Goal: Task Accomplishment & Management: Manage account settings

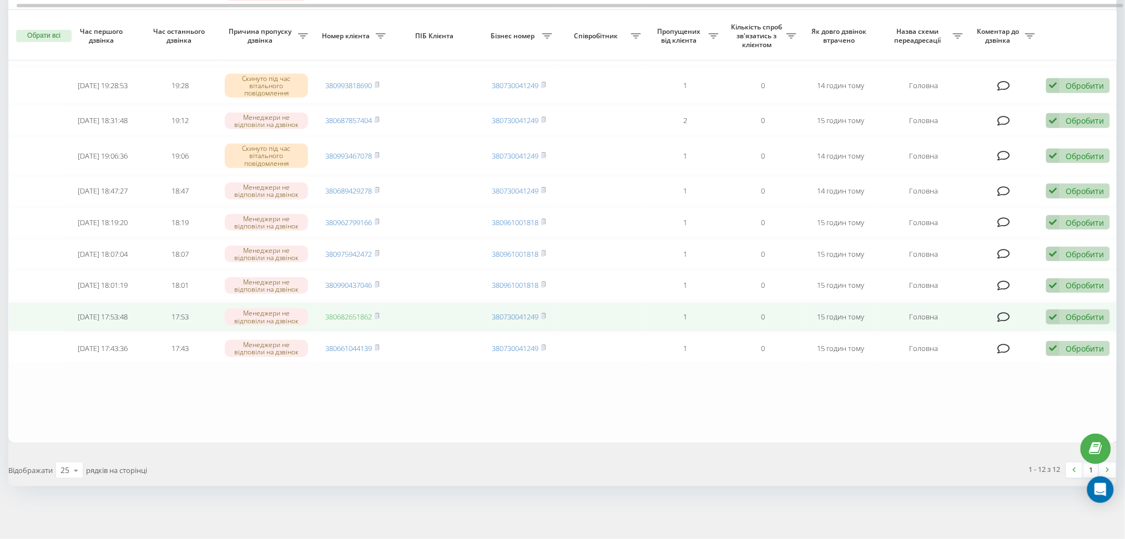
click at [336, 316] on link "380682651862" at bounding box center [348, 317] width 47 height 10
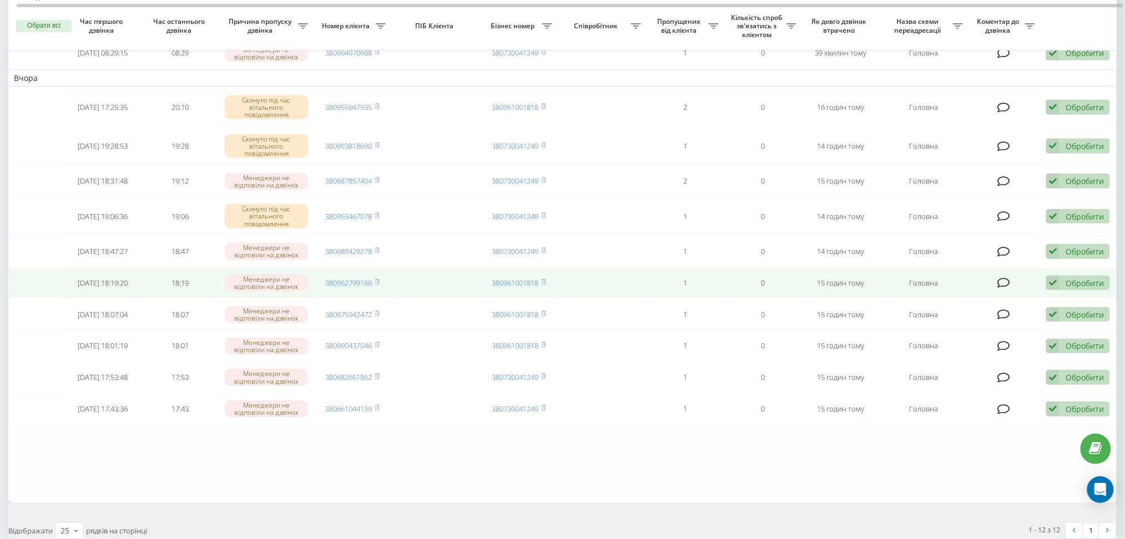
scroll to position [218, 0]
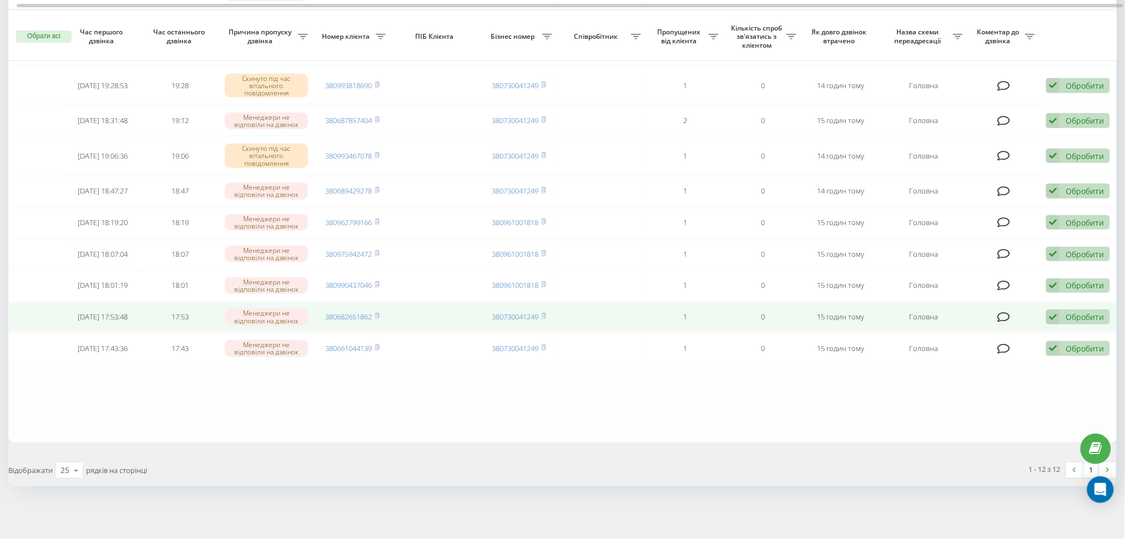
click at [1089, 316] on div "Обробити" at bounding box center [1084, 317] width 38 height 11
click at [1085, 328] on div "Не вдалося зв'язатися" at bounding box center [1006, 335] width 208 height 20
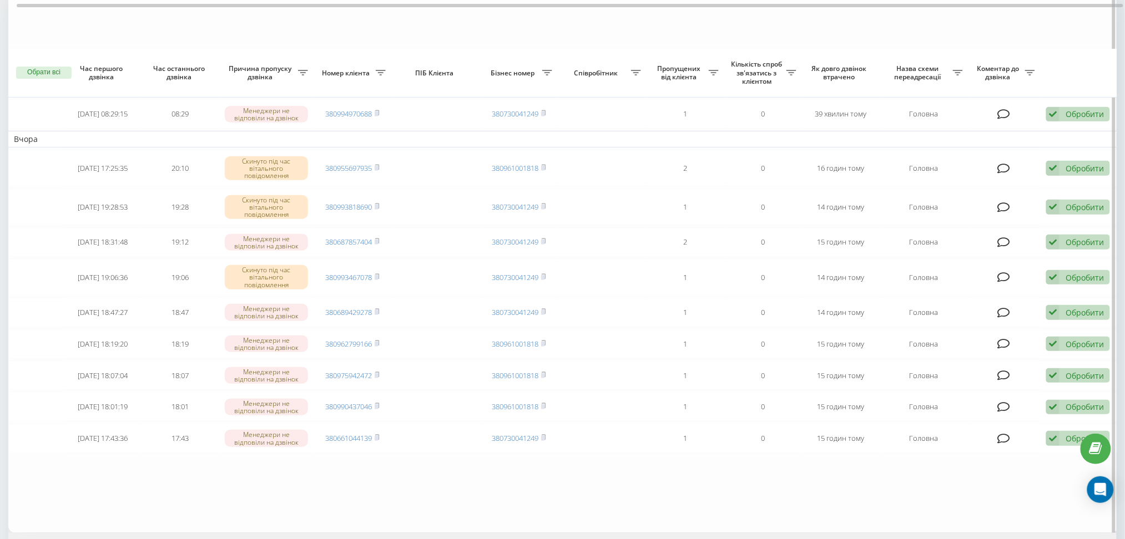
scroll to position [184, 0]
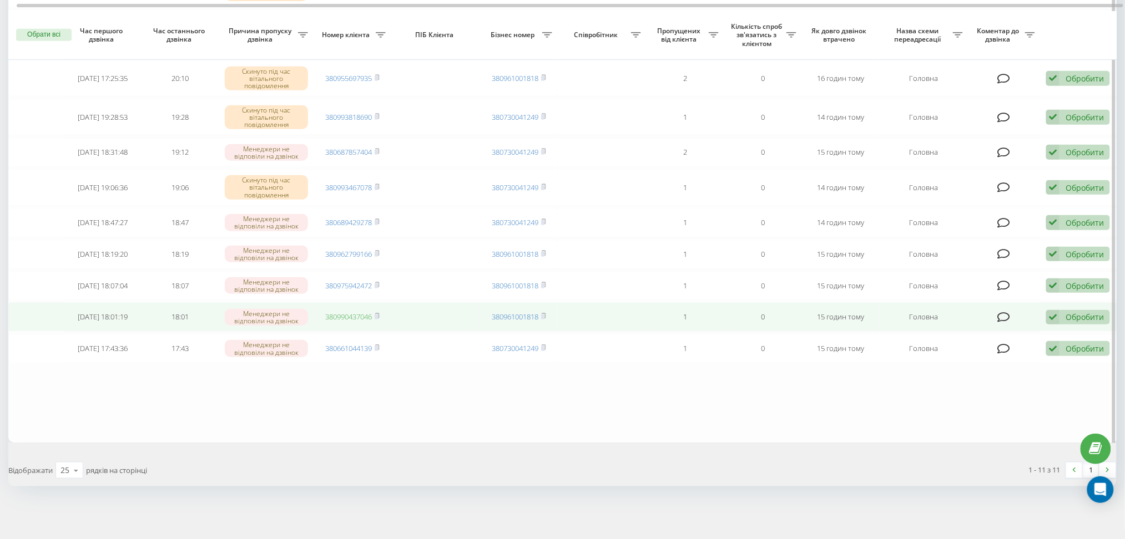
click at [352, 315] on link "380990437046" at bounding box center [348, 317] width 47 height 10
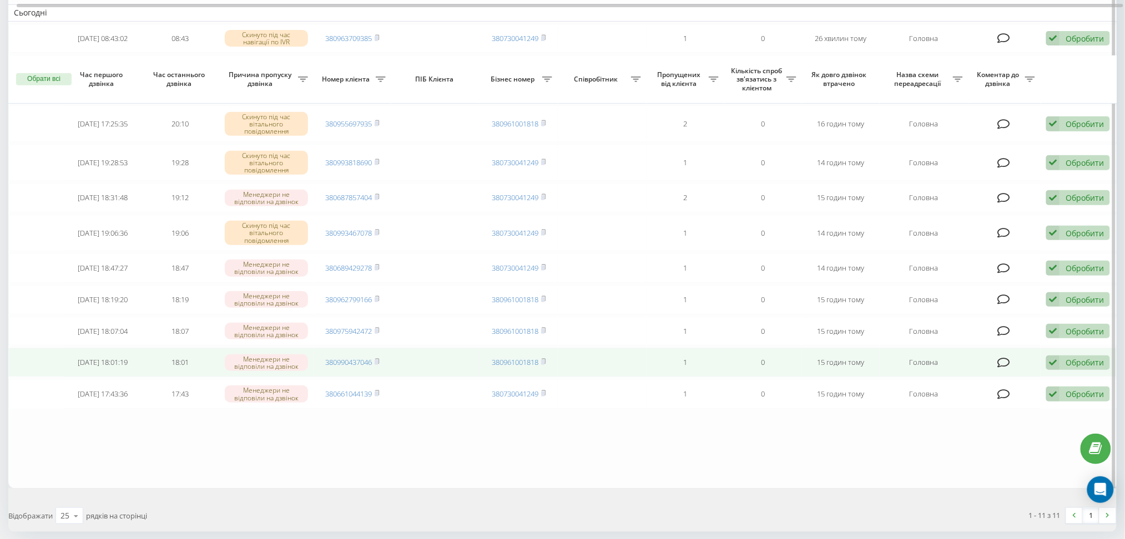
scroll to position [184, 0]
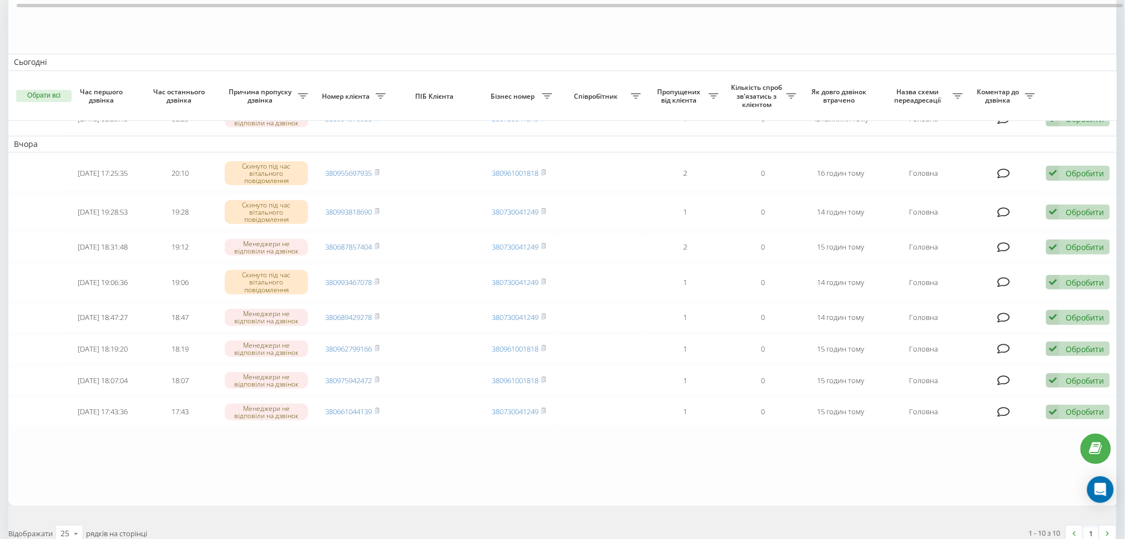
scroll to position [151, 0]
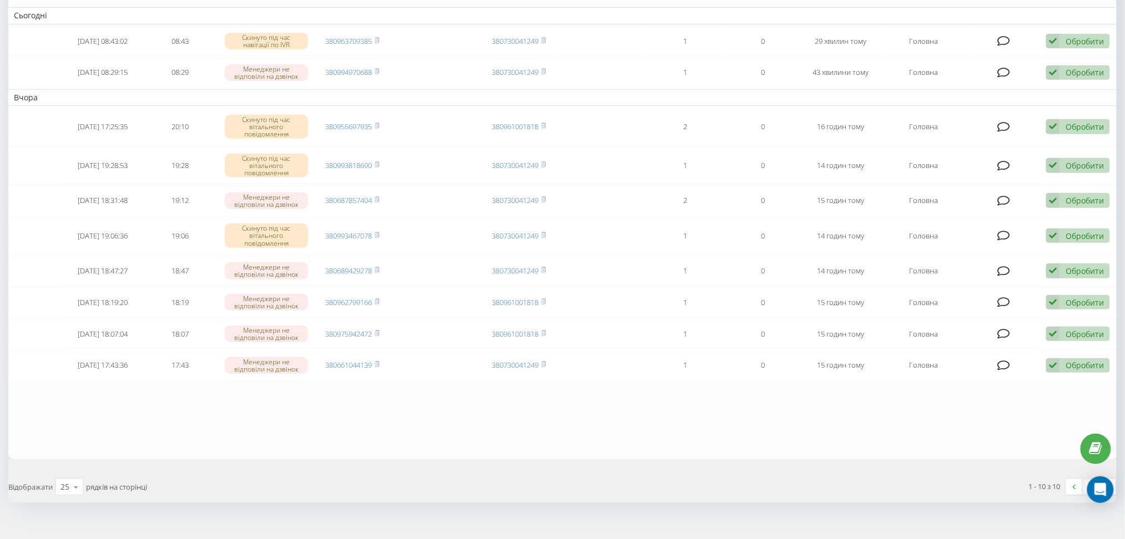
scroll to position [151, 0]
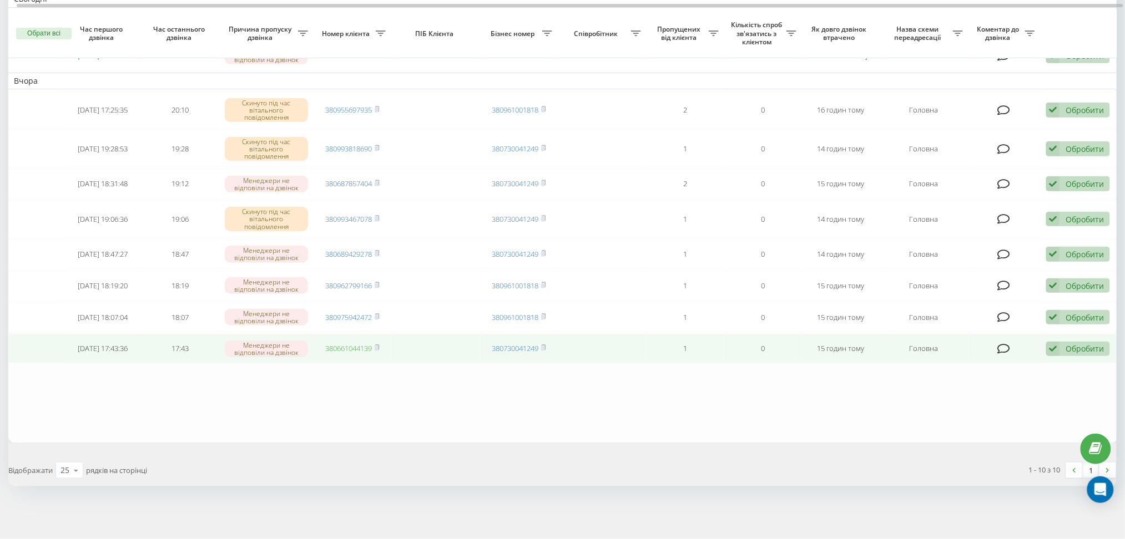
click at [352, 351] on link "380661044139" at bounding box center [348, 349] width 47 height 10
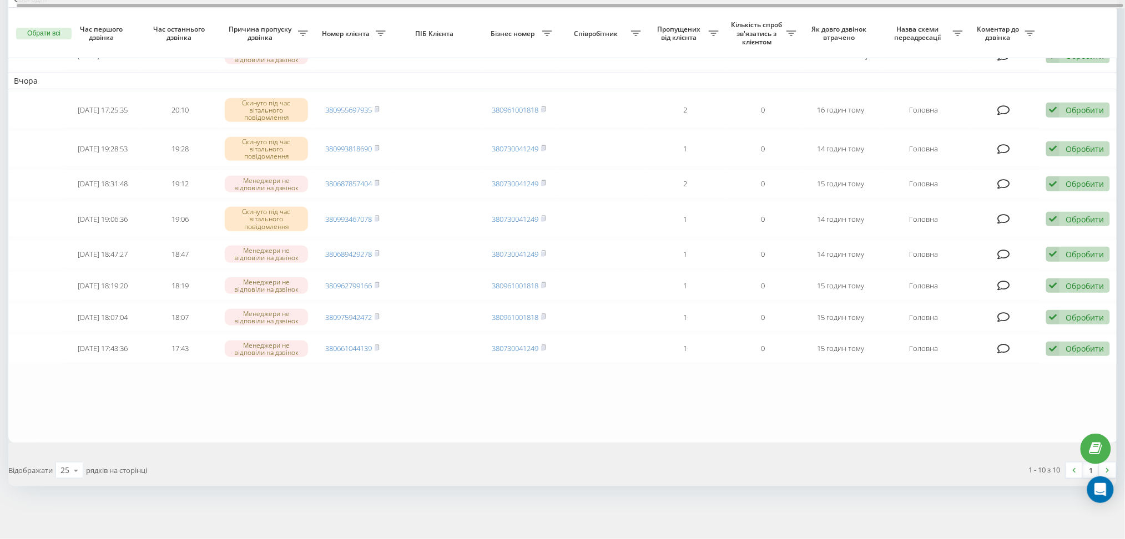
drag, startPoint x: 61, startPoint y: 10, endPoint x: 62, endPoint y: 2, distance: 8.4
click at [61, 7] on div "Обрати всі Час першого дзвінка Час останнього дзвінка Причина пропуску дзвінка …" at bounding box center [562, 188] width 1108 height 511
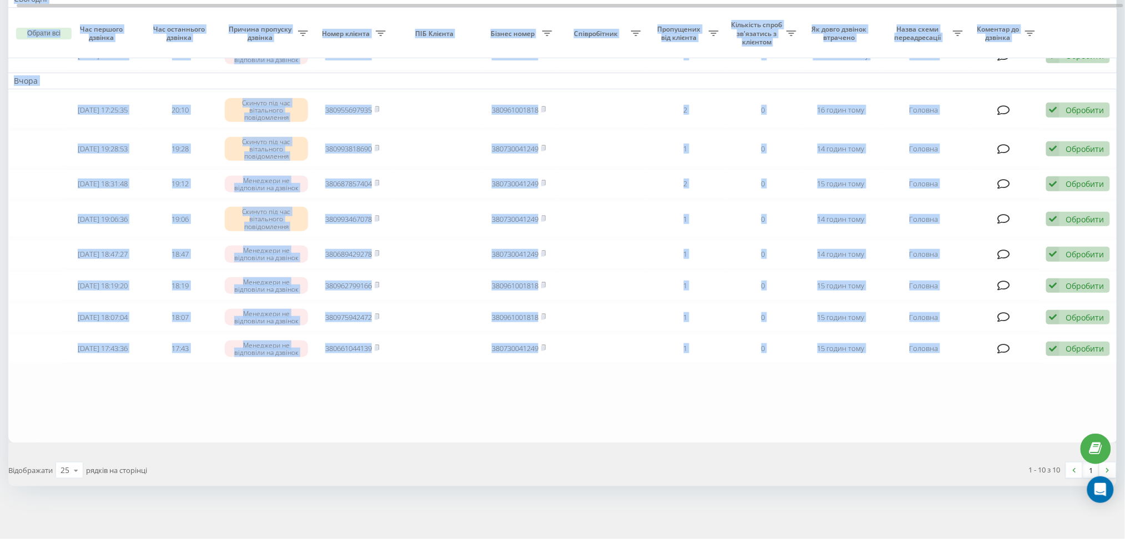
click at [563, 408] on table "Сьогодні 2025-08-19 08:43:02 08:43 Скинуто під час навігації по IVR 38096370938…" at bounding box center [563, 188] width 1110 height 511
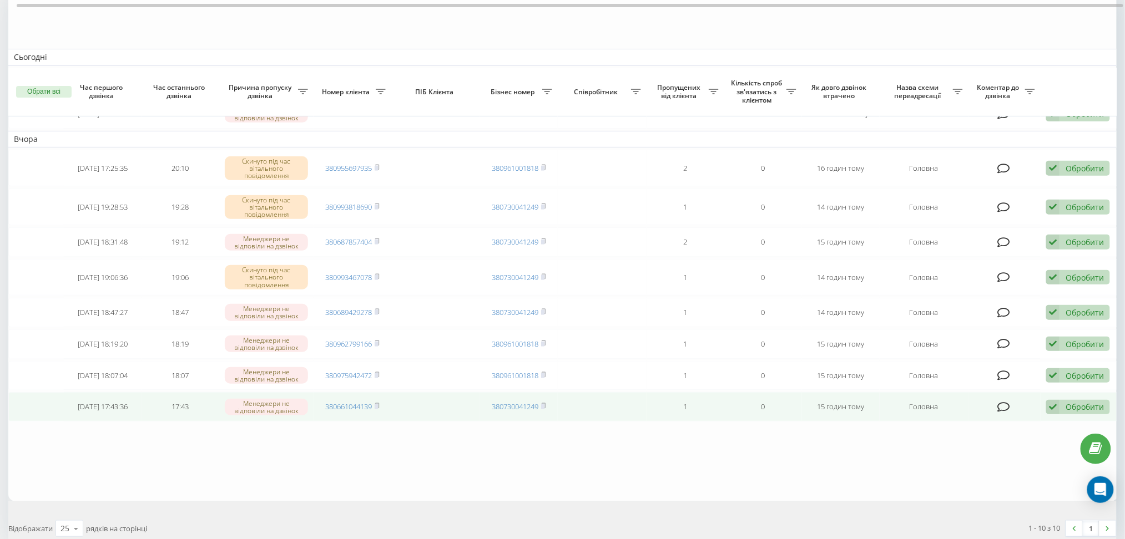
scroll to position [151, 0]
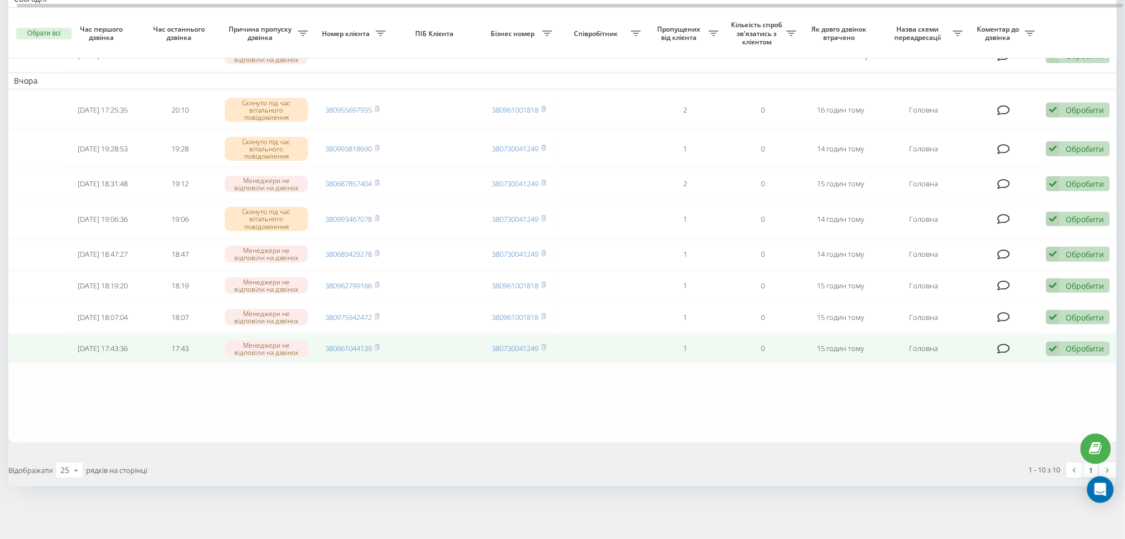
click at [1073, 344] on div "Обробити" at bounding box center [1084, 349] width 38 height 11
click at [1058, 367] on div "Не вдалося зв'язатися" at bounding box center [1006, 367] width 208 height 20
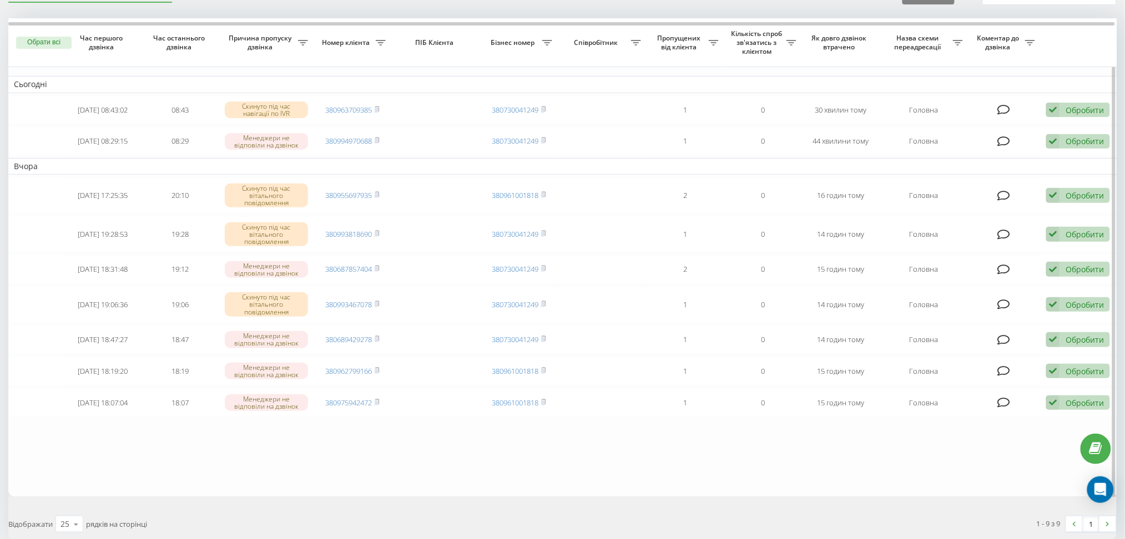
scroll to position [44, 0]
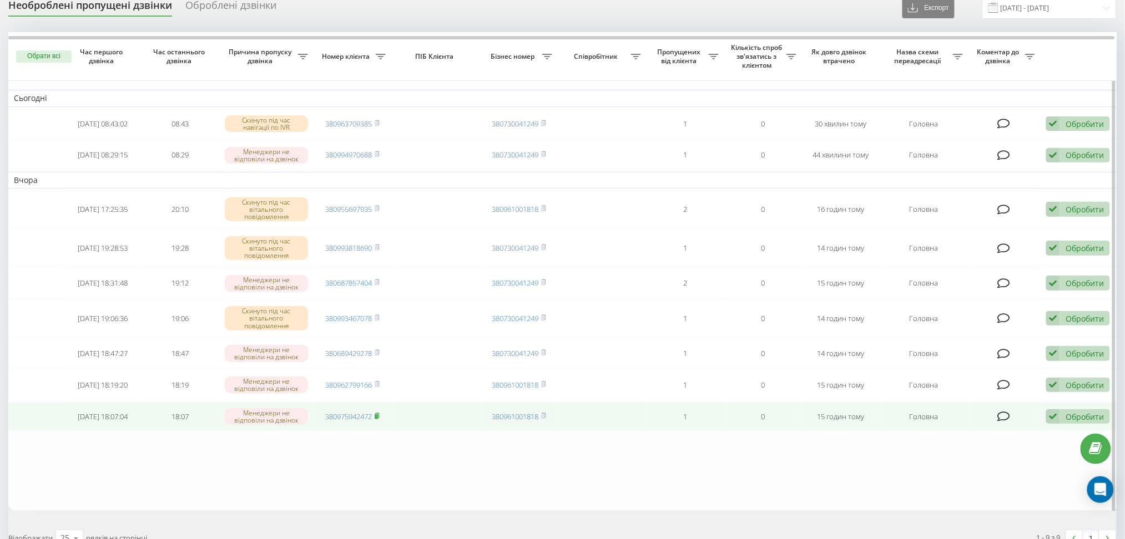
click at [377, 420] on rect at bounding box center [376, 417] width 3 height 5
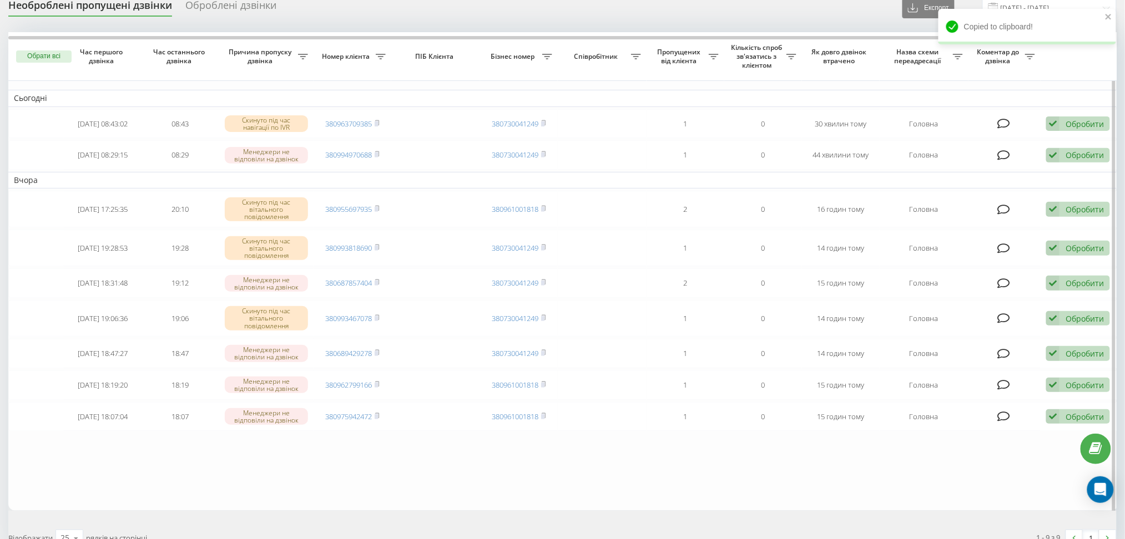
scroll to position [0, 0]
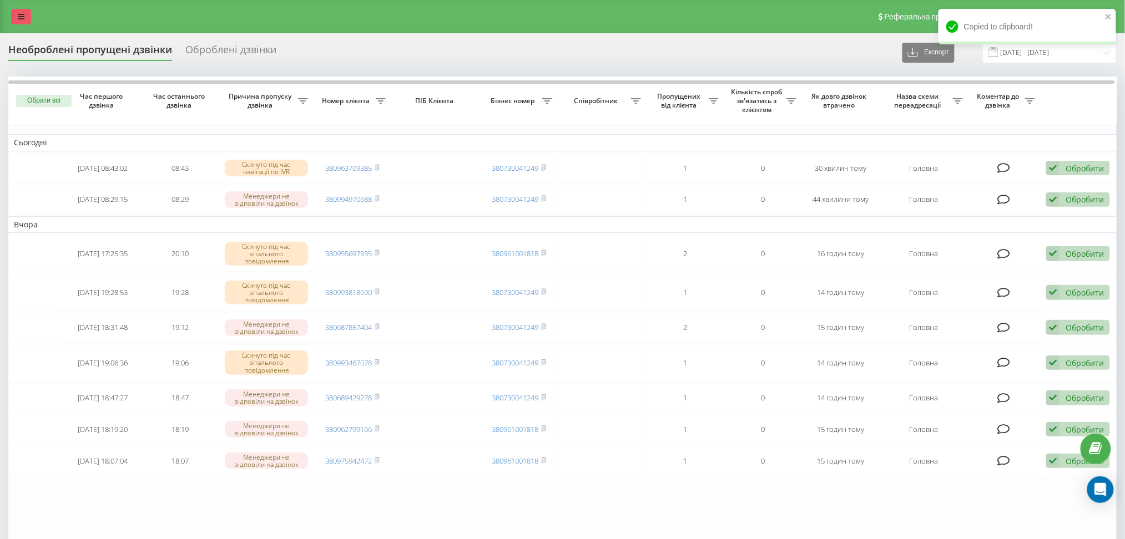
click at [20, 9] on link at bounding box center [21, 17] width 20 height 16
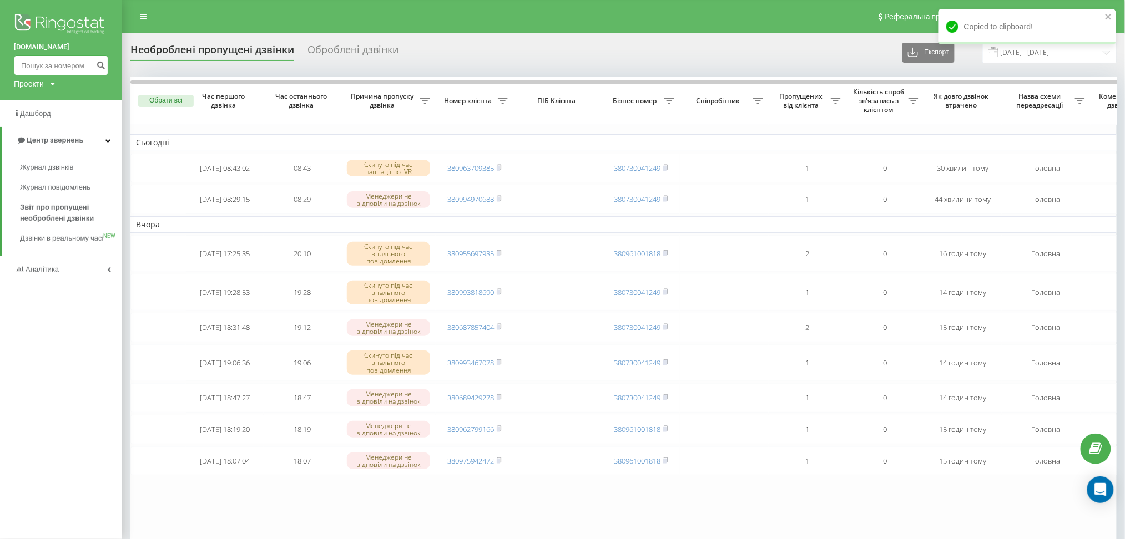
click at [42, 63] on input at bounding box center [61, 65] width 94 height 20
paste input "380975942472"
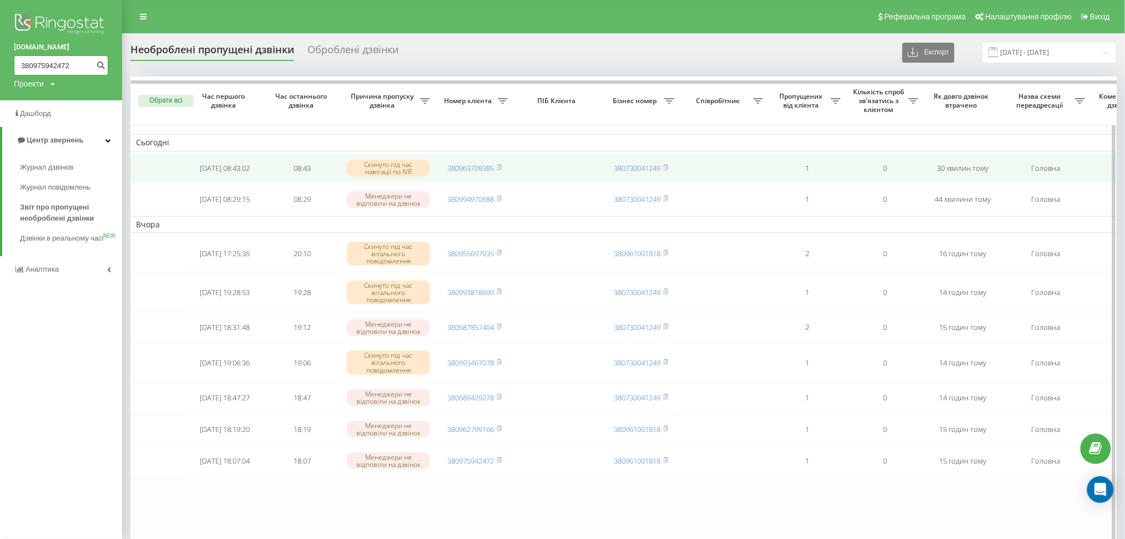
type input "380975942472"
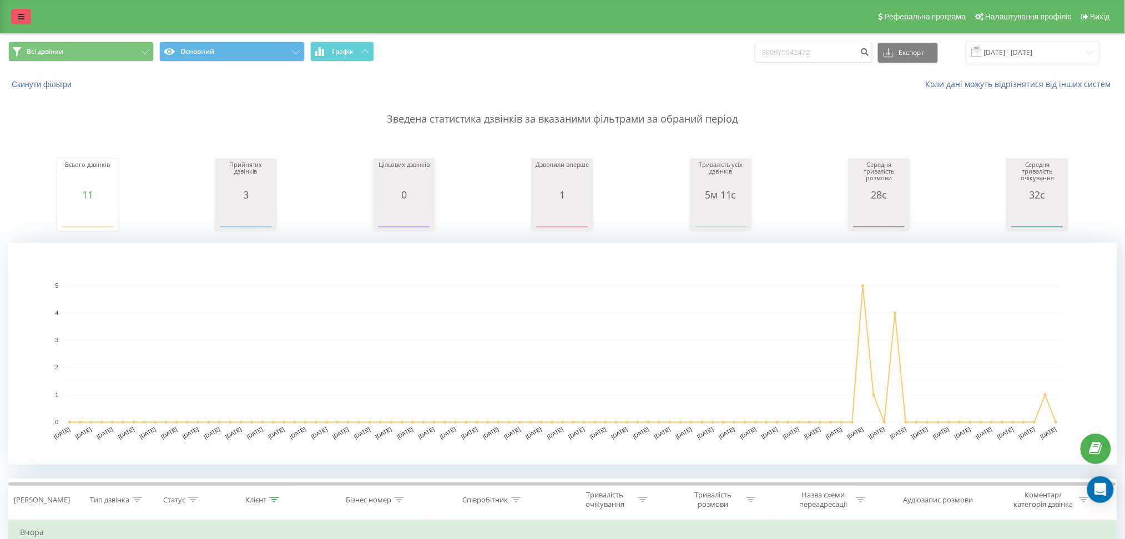
click at [11, 12] on link at bounding box center [21, 17] width 20 height 16
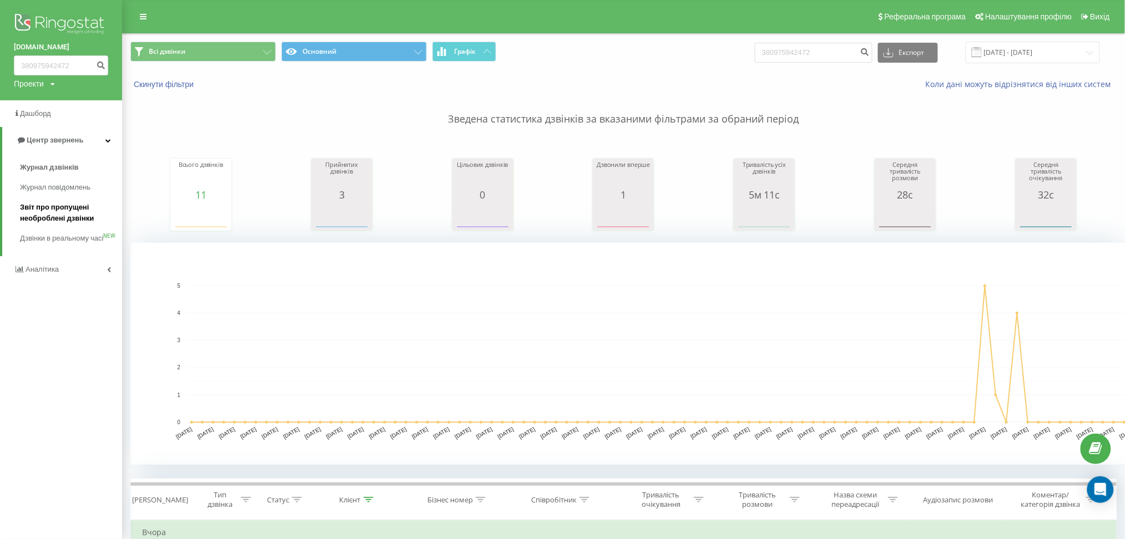
click at [38, 217] on span "Звіт про пропущені необроблені дзвінки" at bounding box center [68, 213] width 97 height 22
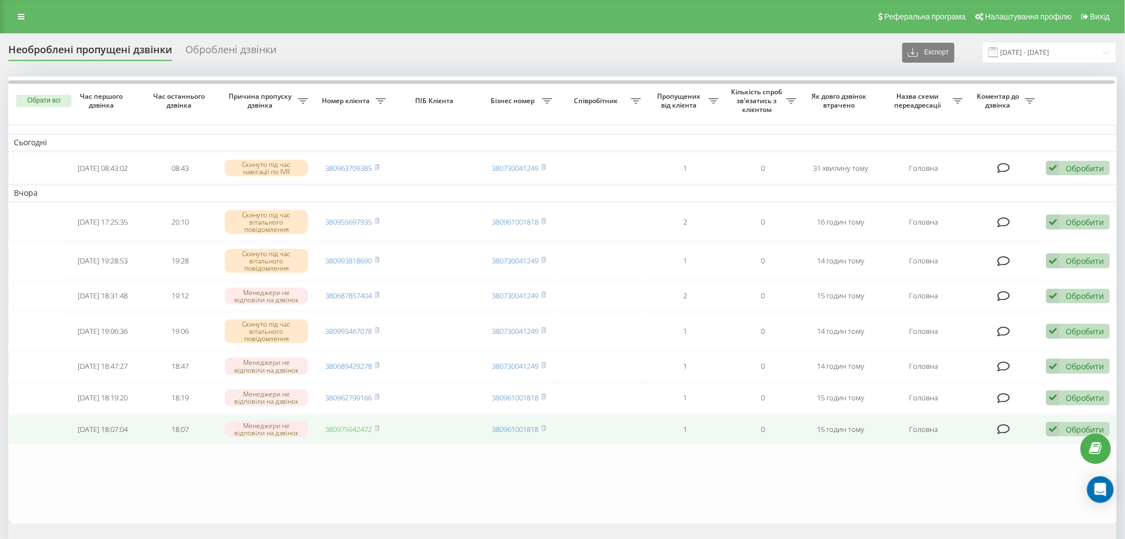
click at [355, 435] on link "380975942472" at bounding box center [348, 430] width 47 height 10
click at [1059, 433] on icon at bounding box center [1052, 429] width 13 height 15
click at [1057, 453] on div "Не вдалося зв'язатися" at bounding box center [1006, 447] width 208 height 20
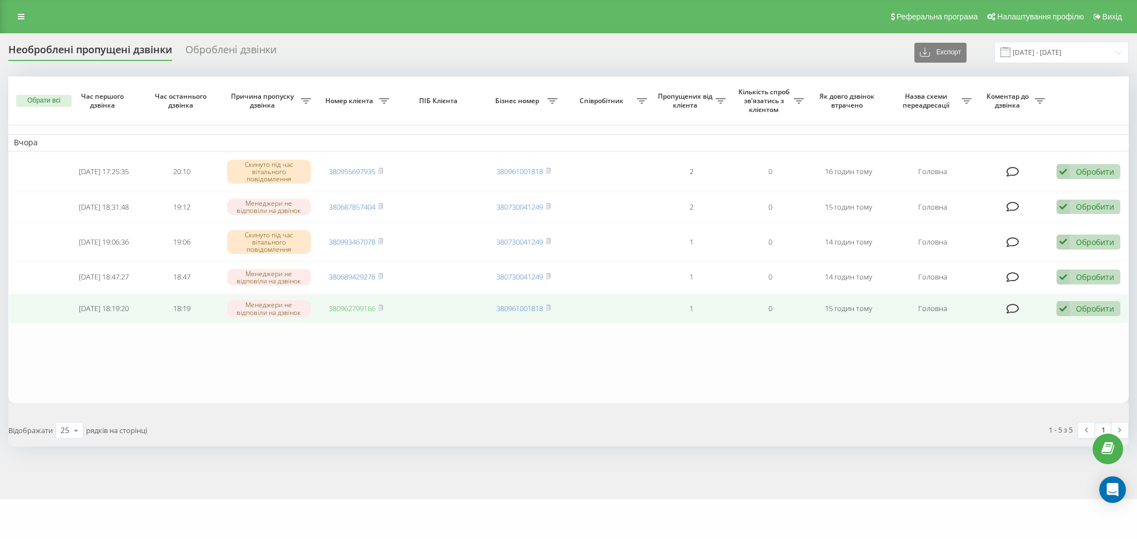
click at [351, 310] on link "380962799166" at bounding box center [352, 309] width 47 height 10
click at [1093, 314] on div "Обробити" at bounding box center [1094, 309] width 38 height 11
click at [1077, 327] on div "Не вдалося зв'язатися" at bounding box center [1016, 327] width 208 height 20
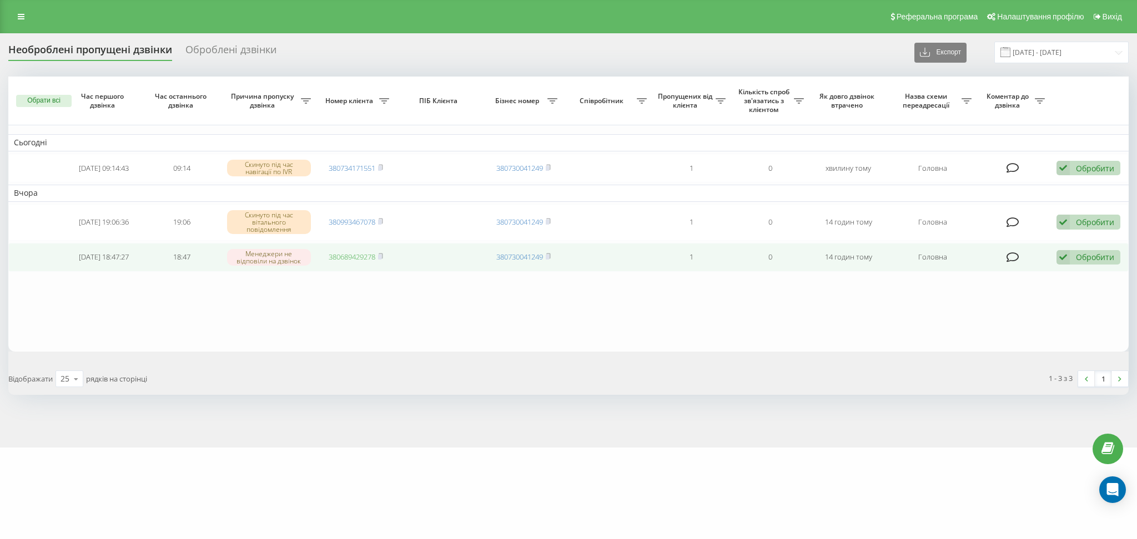
click at [353, 258] on link "380689429278" at bounding box center [352, 257] width 47 height 10
drag, startPoint x: 1084, startPoint y: 253, endPoint x: 1080, endPoint y: 262, distance: 9.5
click at [1084, 254] on div "Обробити" at bounding box center [1094, 257] width 38 height 11
click at [1079, 267] on div "Не вдалося зв'язатися" at bounding box center [1016, 275] width 208 height 20
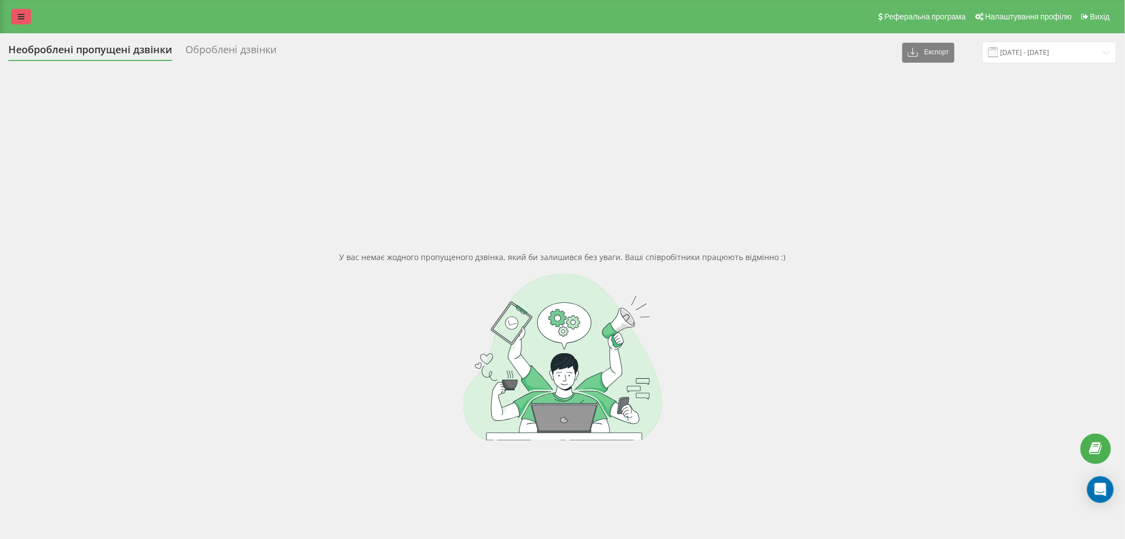
click at [19, 16] on icon at bounding box center [21, 17] width 7 height 8
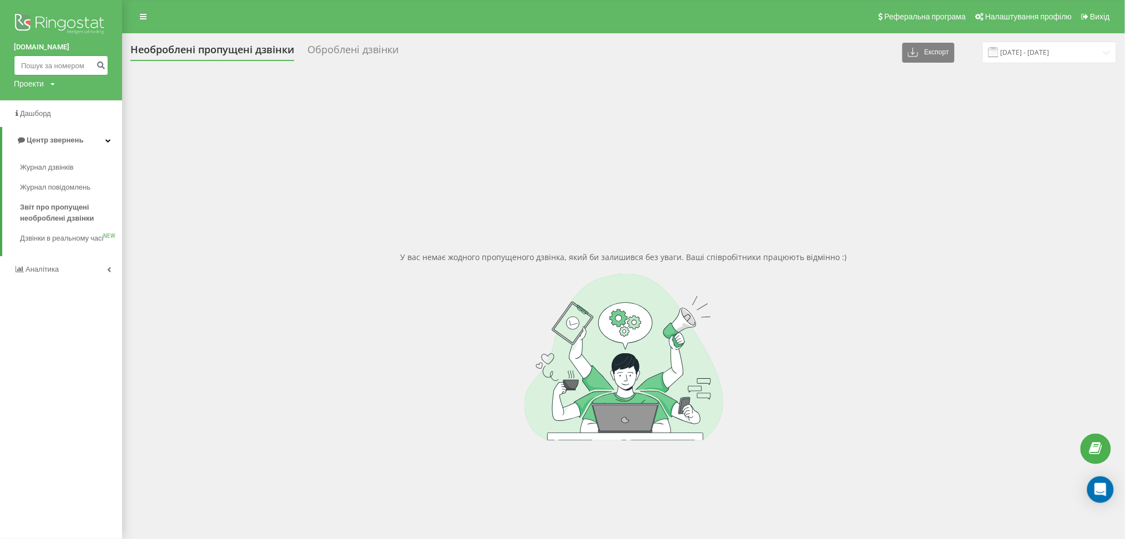
click at [82, 65] on input at bounding box center [61, 65] width 94 height 20
paste input "380672904731"
type input "380672904731"
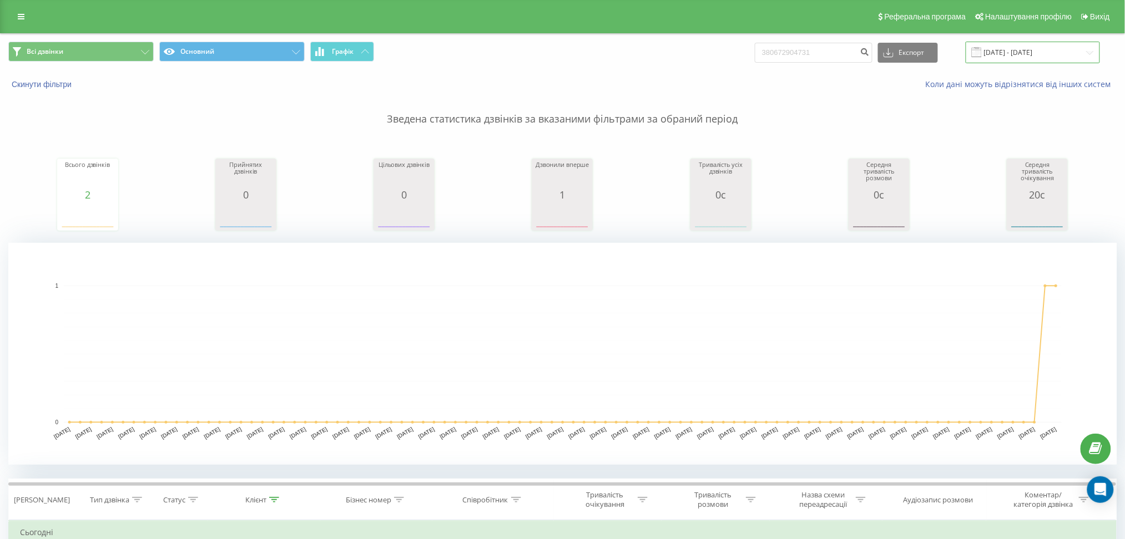
click at [1028, 48] on input "[DATE] - [DATE]" at bounding box center [1033, 53] width 134 height 22
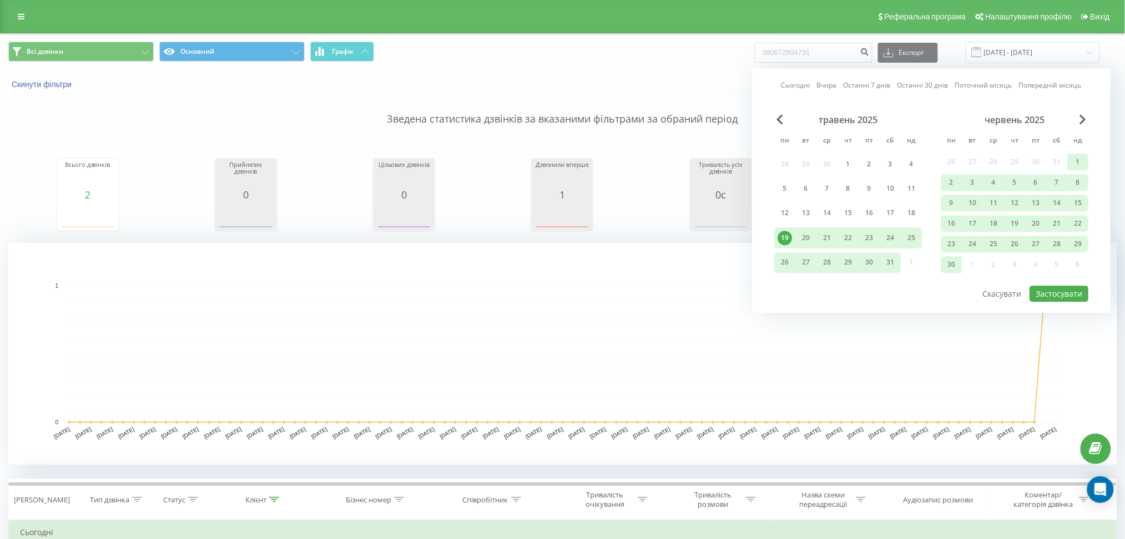
click at [1087, 112] on div "Сьогодні Вчора Останні 7 днів Останні 30 днів Поточний місяць Попередній місяць…" at bounding box center [931, 190] width 358 height 245
click at [1087, 119] on div "червень 2025" at bounding box center [1015, 119] width 148 height 11
click at [1084, 119] on span "Next Month" at bounding box center [1082, 119] width 7 height 10
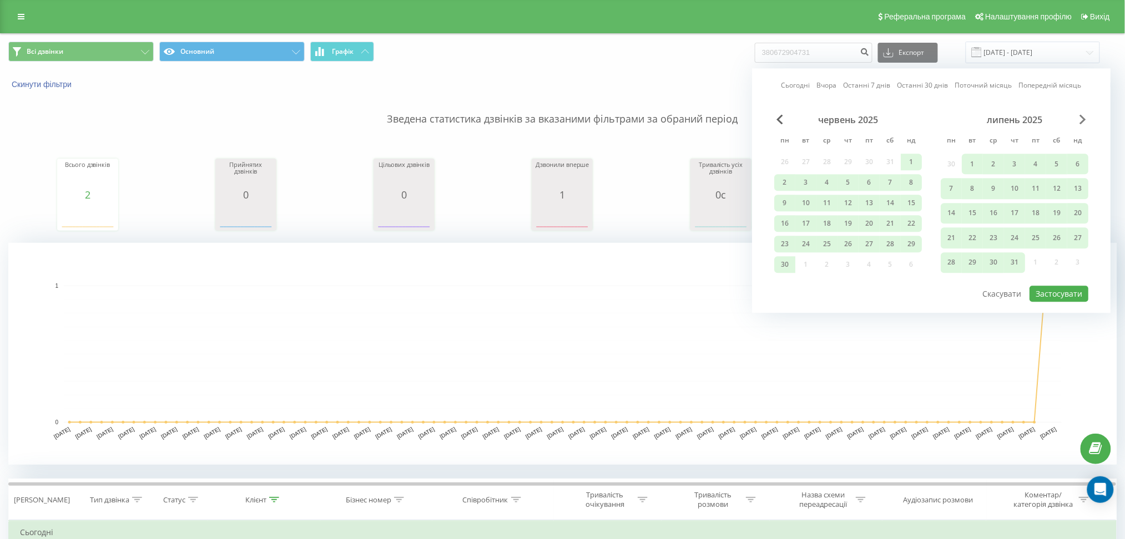
click at [1082, 122] on span "Next Month" at bounding box center [1082, 119] width 7 height 10
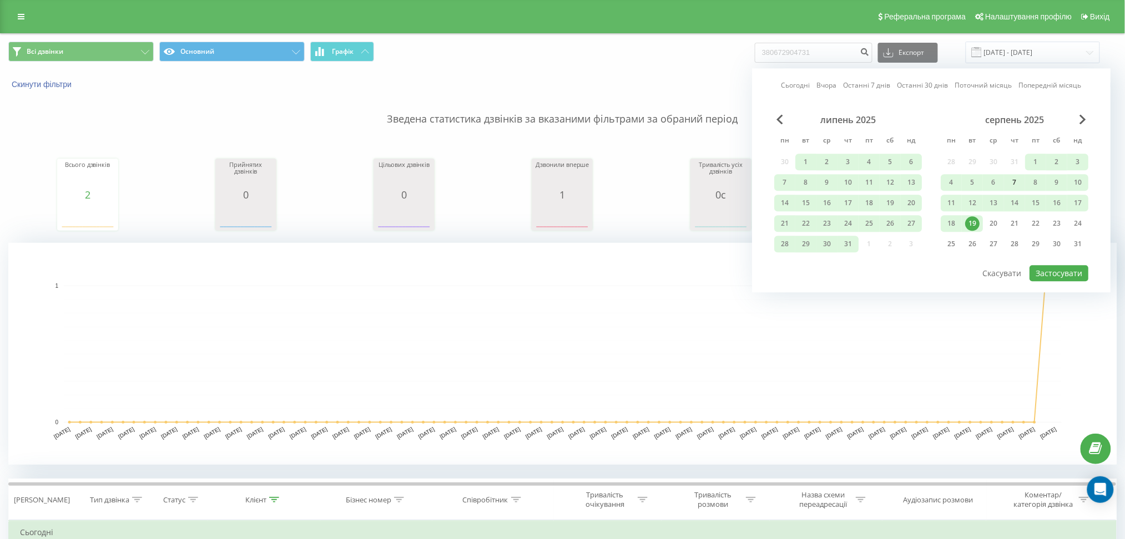
click at [1024, 176] on div "7" at bounding box center [1014, 182] width 21 height 17
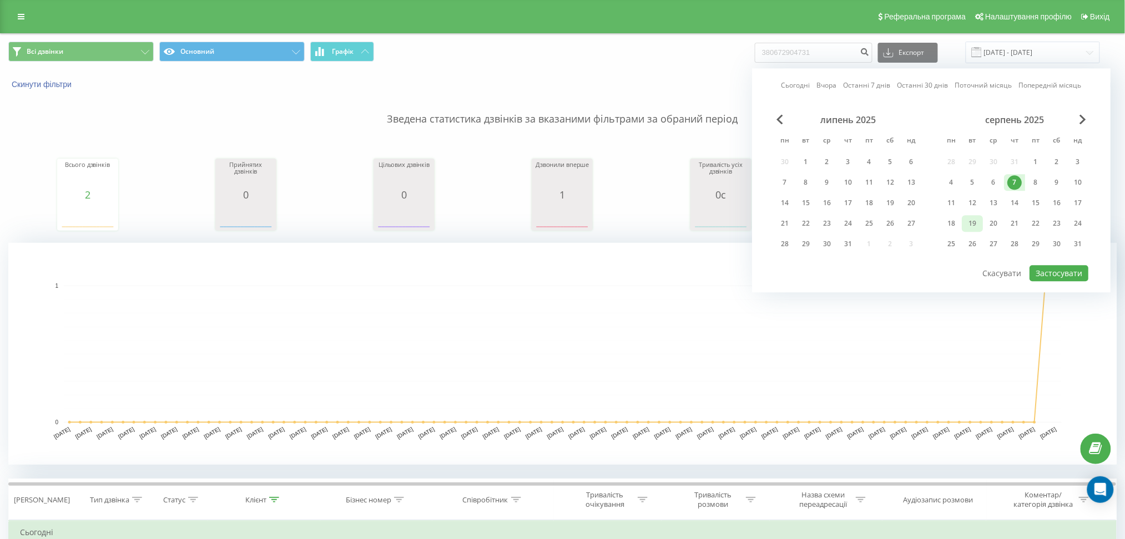
drag, startPoint x: 973, startPoint y: 224, endPoint x: 1007, endPoint y: 266, distance: 54.1
click at [973, 224] on div "19" at bounding box center [972, 223] width 14 height 14
click at [1049, 271] on button "Застосувати" at bounding box center [1058, 273] width 59 height 16
type input "07.08.2025 - 19.08.2025"
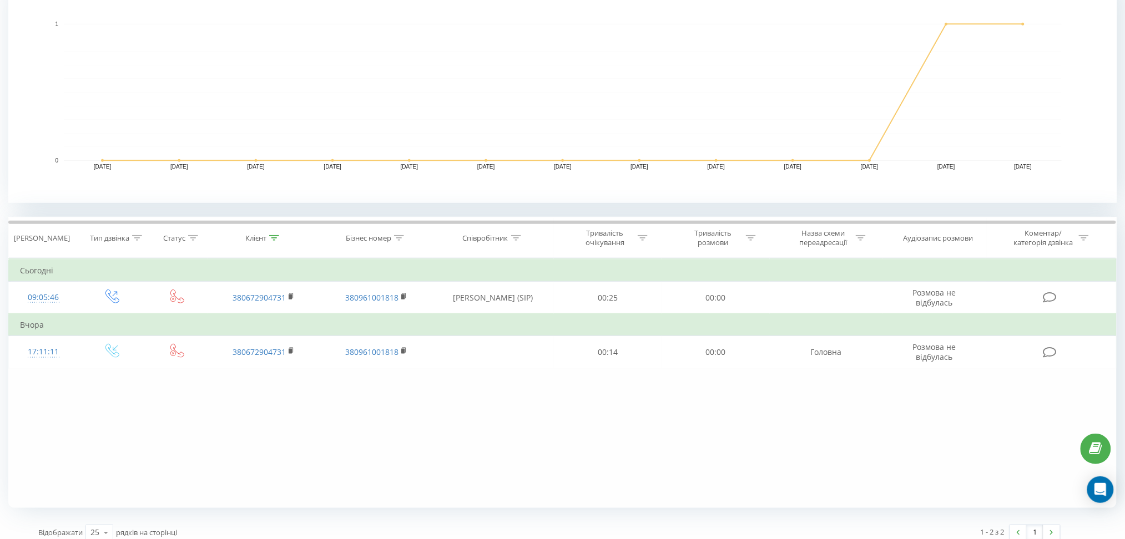
scroll to position [272, 0]
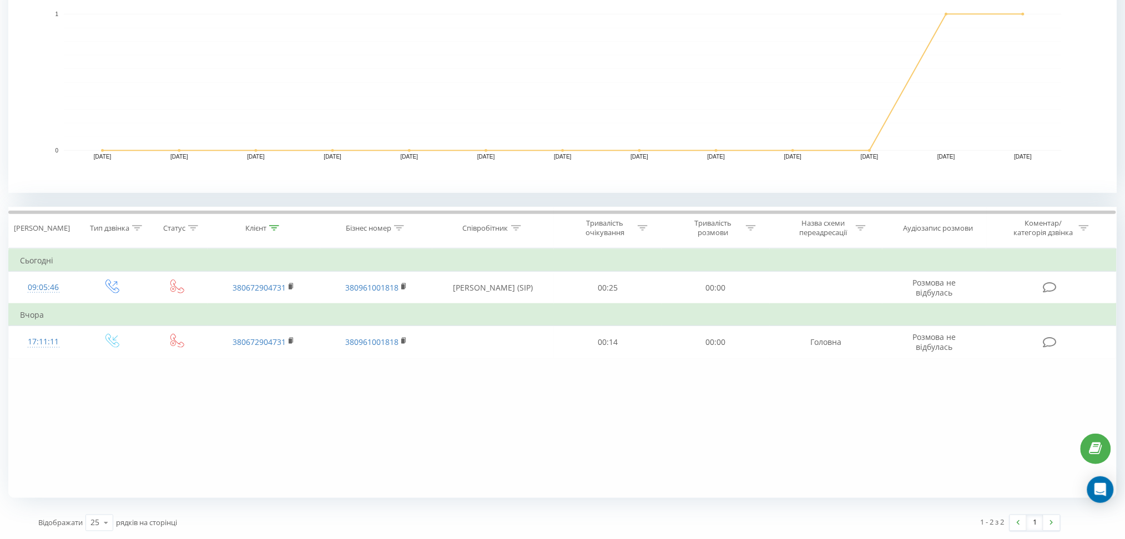
click at [577, 377] on div "Фільтрувати за умовою Дорівнює Введіть значення Скасувати OK Фільтрувати за умо…" at bounding box center [562, 374] width 1108 height 250
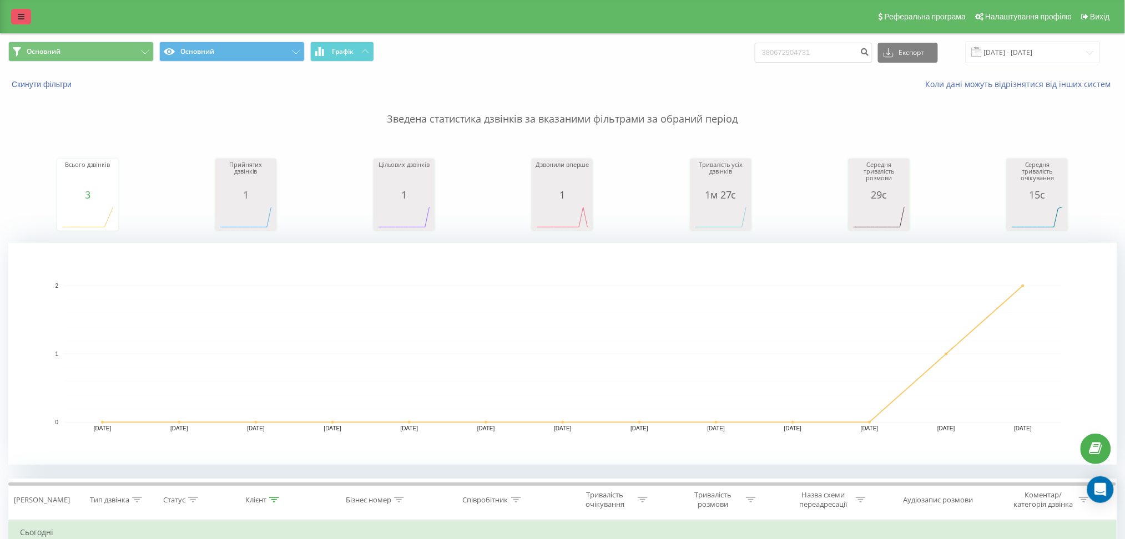
click at [20, 18] on icon at bounding box center [21, 17] width 7 height 8
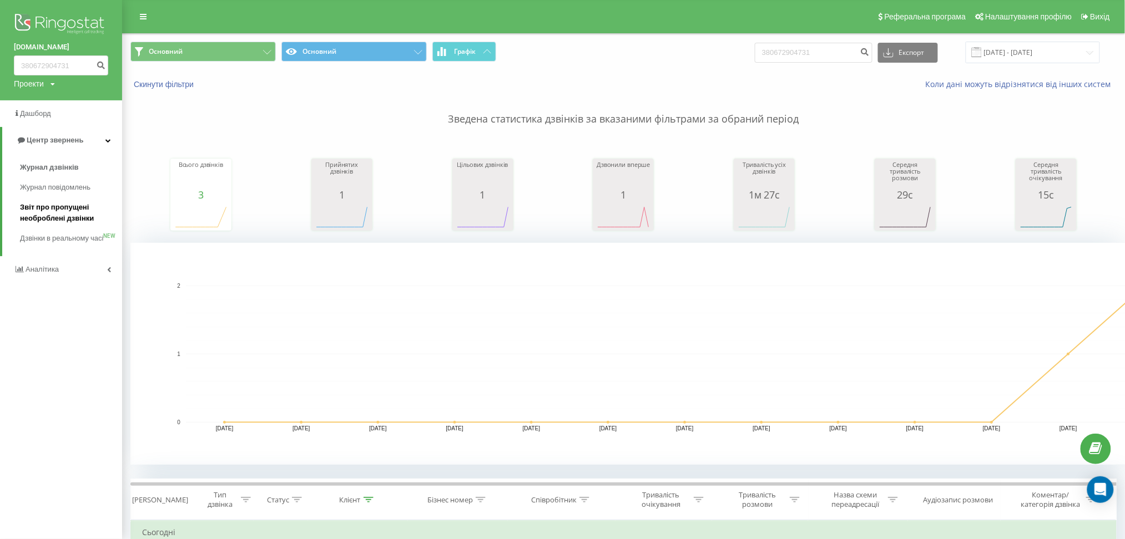
click at [37, 208] on span "Звіт про пропущені необроблені дзвінки" at bounding box center [68, 213] width 97 height 22
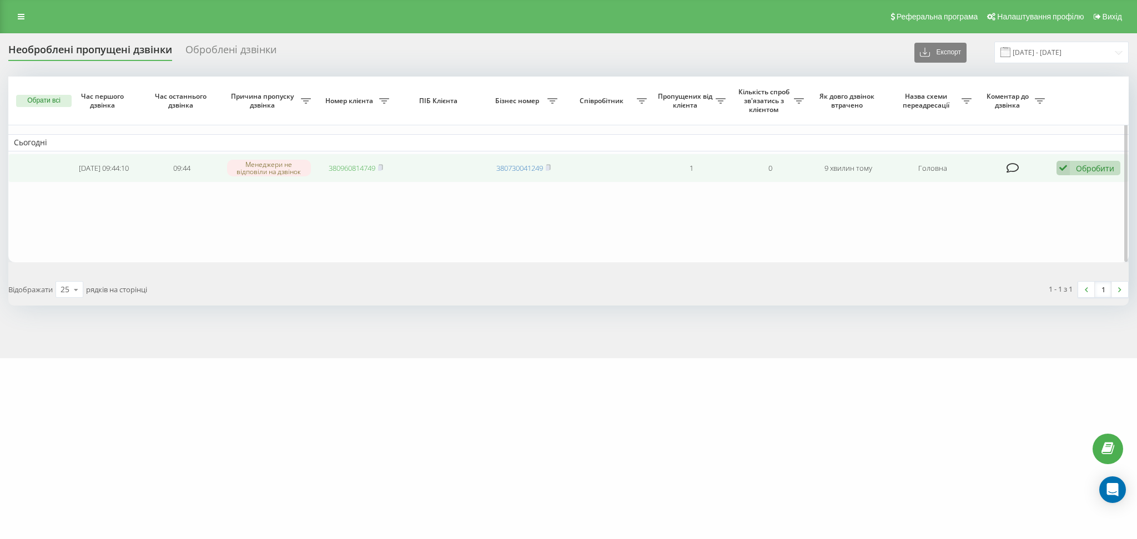
click at [340, 165] on link "380960814749" at bounding box center [352, 168] width 47 height 10
drag, startPoint x: 1089, startPoint y: 155, endPoint x: 1084, endPoint y: 178, distance: 23.3
click at [1089, 159] on td "Обробити Не вдалося зв'язатися Зв'язався з клієнтом за допомогою іншого каналу …" at bounding box center [1089, 168] width 78 height 29
drag, startPoint x: 1074, startPoint y: 173, endPoint x: 1077, endPoint y: 183, distance: 10.4
click at [1075, 173] on div "Обробити Не вдалося зв'язатися Зв'язався з клієнтом за допомогою іншого каналу …" at bounding box center [1088, 168] width 64 height 15
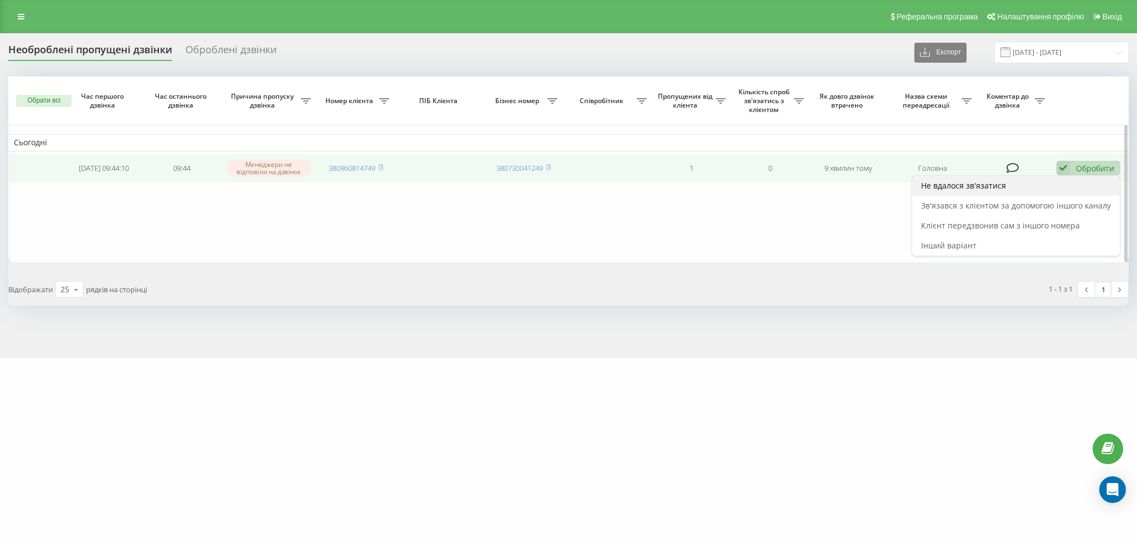
click at [1069, 189] on div "Не вдалося зв'язатися" at bounding box center [1016, 186] width 208 height 20
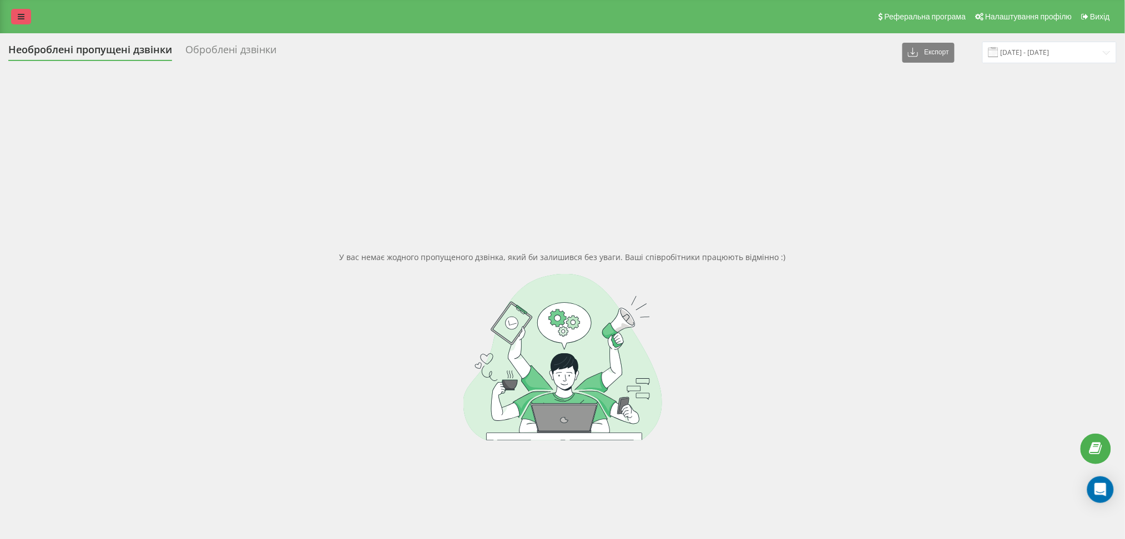
click at [24, 16] on link at bounding box center [21, 17] width 20 height 16
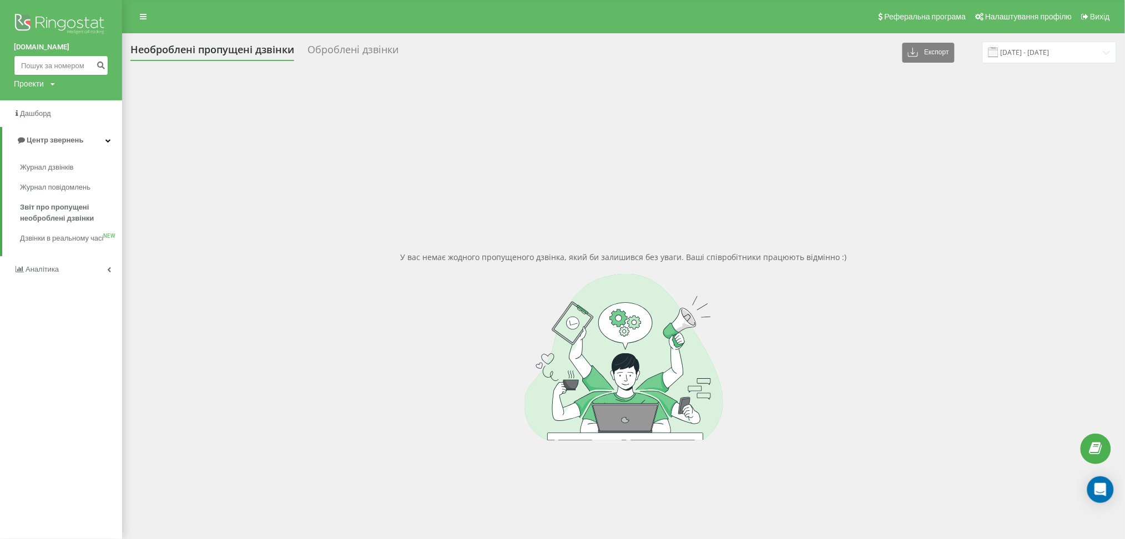
click at [76, 61] on input at bounding box center [61, 65] width 94 height 20
paste input "380993818690"
type input "380993818690"
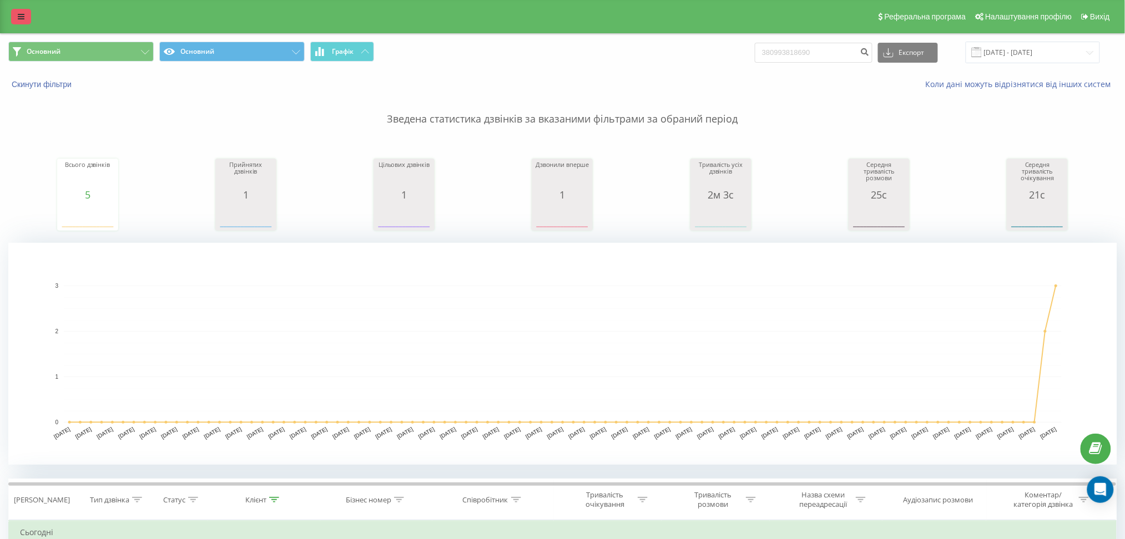
click at [14, 19] on link at bounding box center [21, 17] width 20 height 16
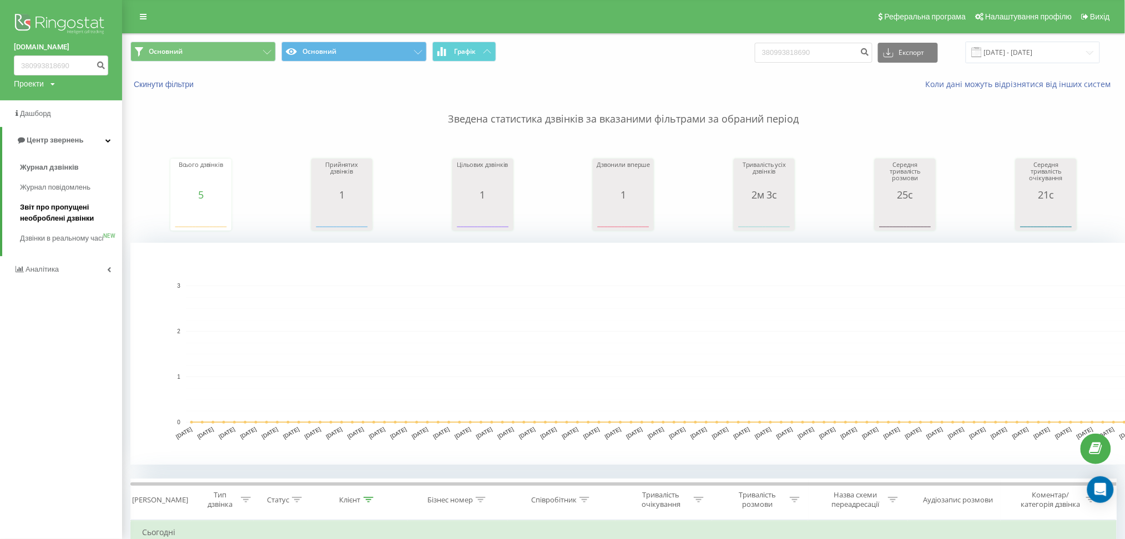
click at [50, 208] on span "Звіт про пропущені необроблені дзвінки" at bounding box center [68, 213] width 97 height 22
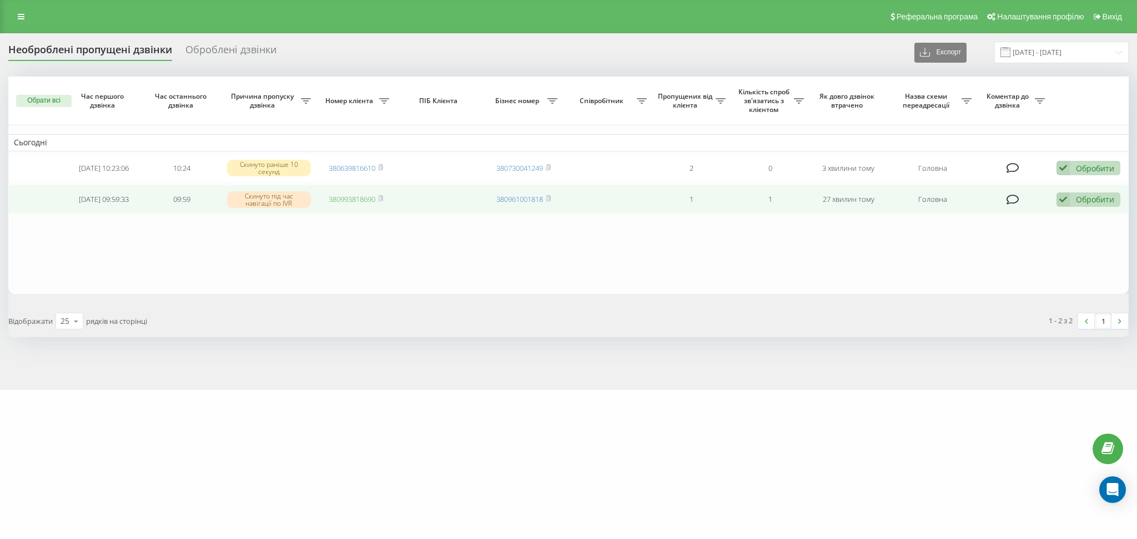
click at [363, 199] on link "380993818690" at bounding box center [352, 199] width 47 height 10
click at [1086, 201] on div "Обробити" at bounding box center [1094, 199] width 38 height 11
click at [1079, 216] on div "Не вдалося зв'язатися" at bounding box center [1016, 218] width 208 height 20
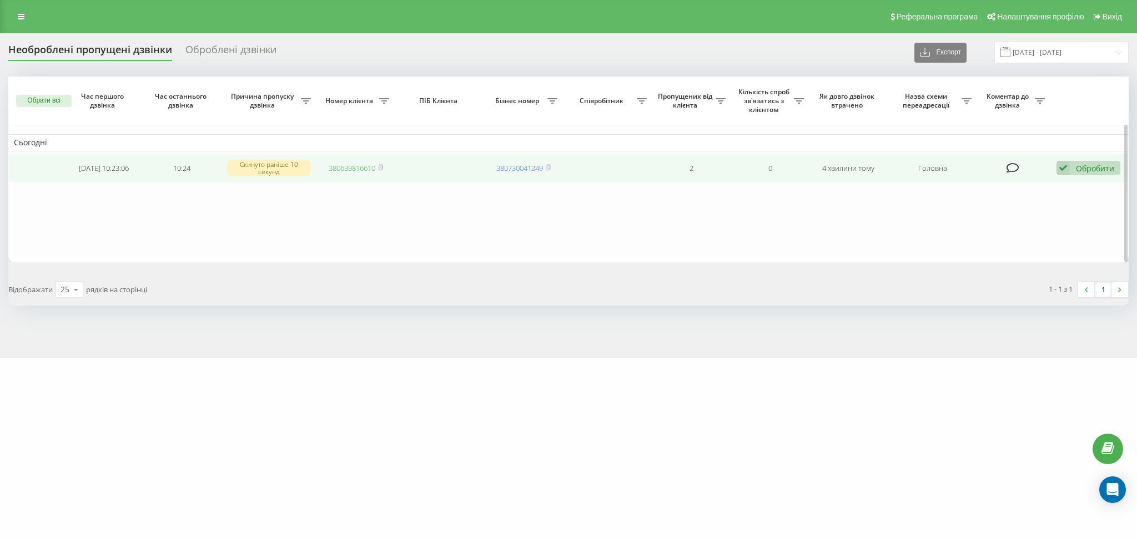
click at [354, 169] on link "380639816610" at bounding box center [352, 168] width 47 height 10
drag, startPoint x: 361, startPoint y: 168, endPoint x: 355, endPoint y: 173, distance: 7.9
click at [361, 168] on link "380951080323" at bounding box center [352, 168] width 47 height 10
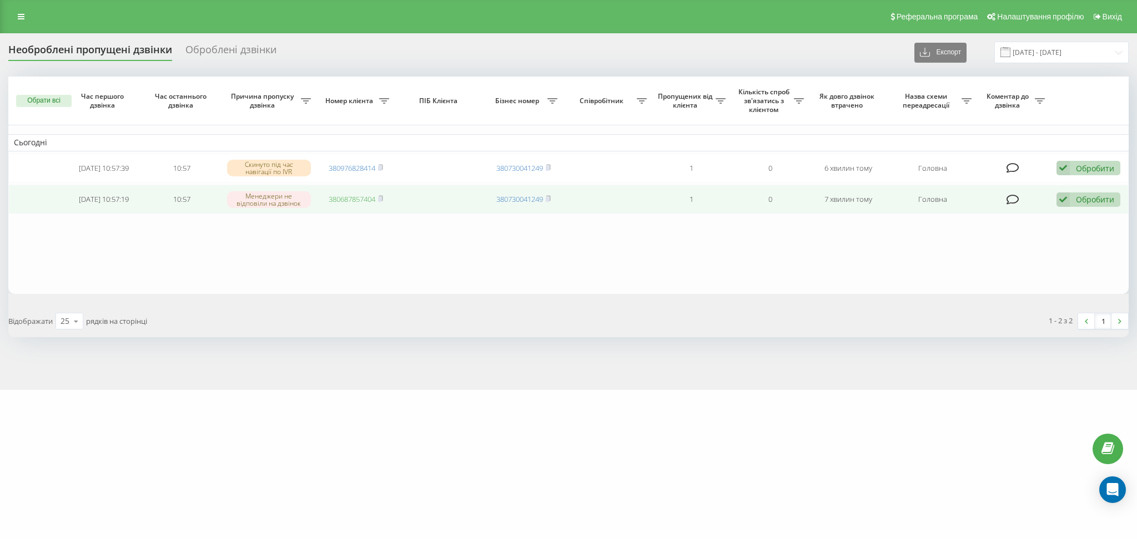
click at [352, 202] on link "380687857404" at bounding box center [352, 199] width 47 height 10
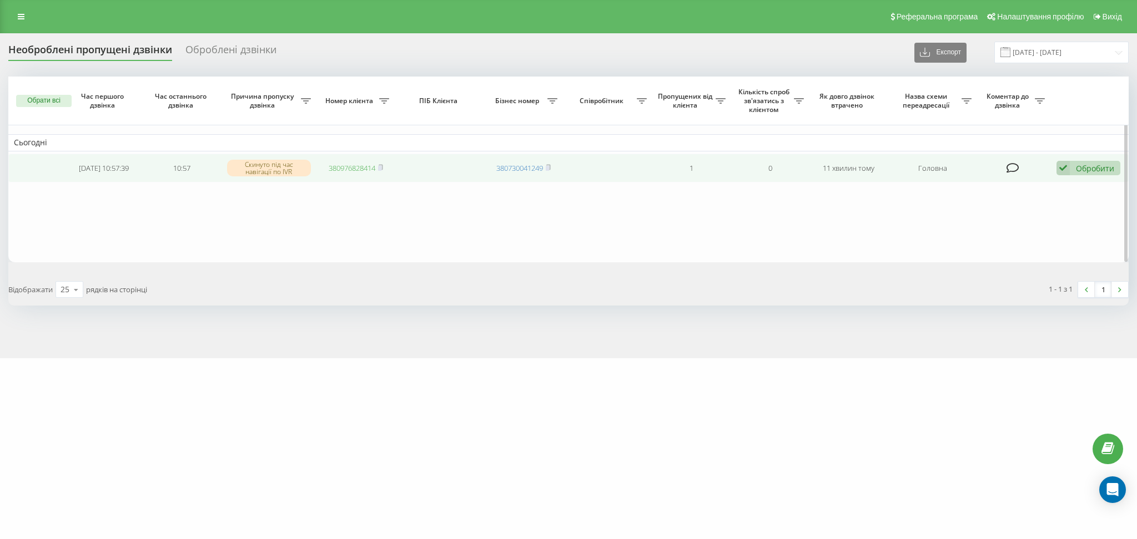
click at [353, 165] on link "380976828414" at bounding box center [352, 168] width 47 height 10
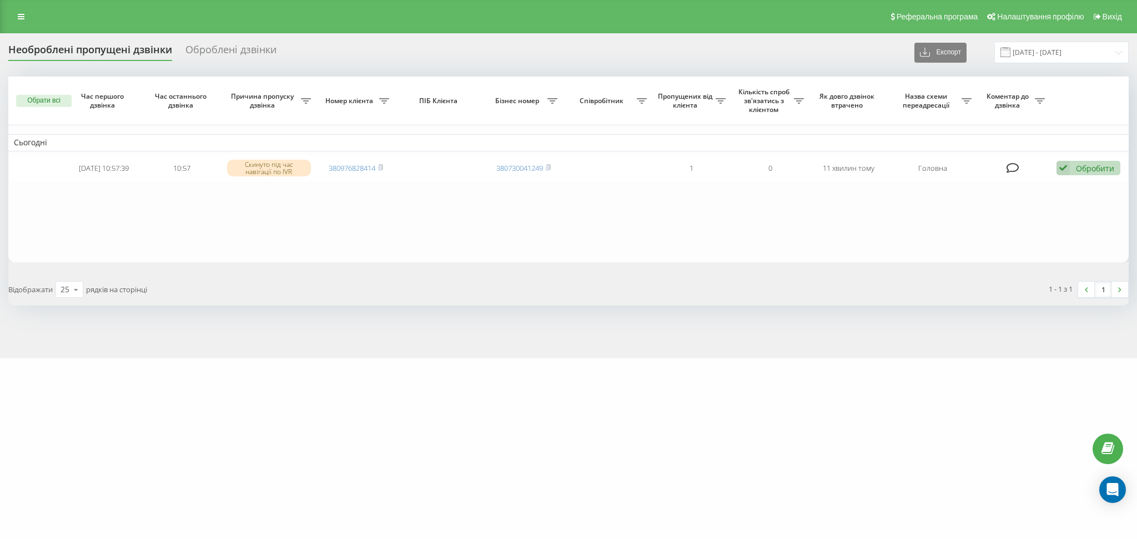
click at [1044, 385] on div "[DOMAIN_NAME] Проекти [DOMAIN_NAME] Дашборд Центр звернень Журнал дзвінків Журн…" at bounding box center [568, 269] width 1137 height 539
